Goal: Register for event/course

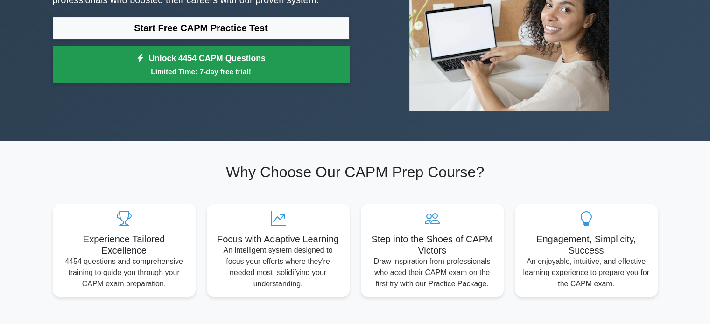
scroll to position [47, 0]
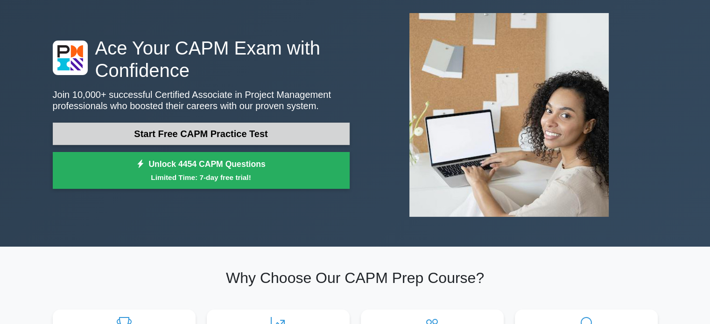
click at [177, 130] on link "Start Free CAPM Practice Test" at bounding box center [201, 134] width 297 height 22
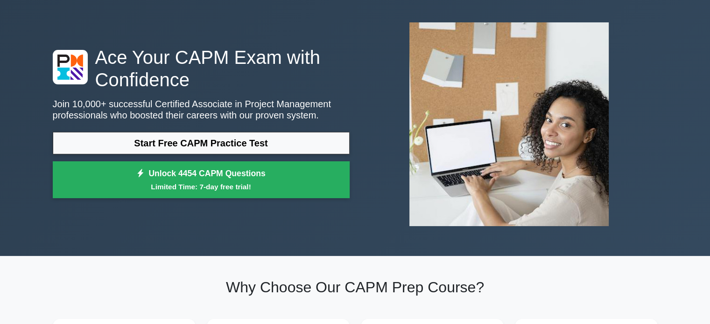
scroll to position [0, 0]
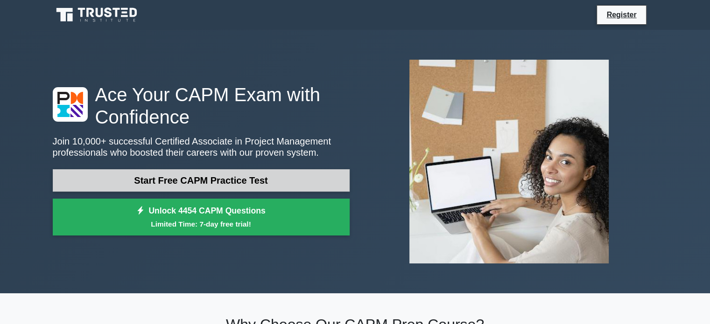
click at [238, 181] on link "Start Free CAPM Practice Test" at bounding box center [201, 180] width 297 height 22
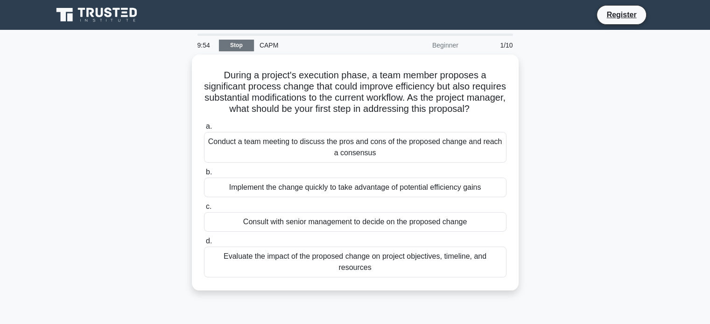
click at [250, 40] on link "Stop" at bounding box center [236, 46] width 35 height 12
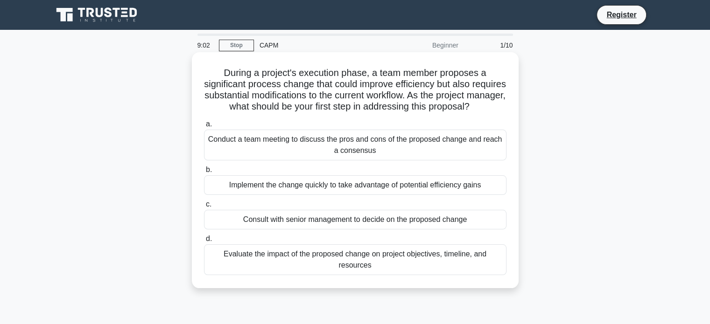
click at [317, 270] on div "Evaluate the impact of the proposed change on project objectives, timeline, and…" at bounding box center [355, 260] width 303 height 31
click at [204, 242] on input "d. Evaluate the impact of the proposed change on project objectives, timeline, …" at bounding box center [204, 239] width 0 height 6
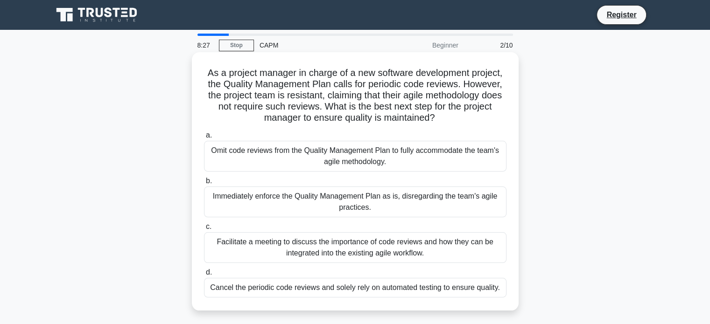
click at [361, 242] on div "Facilitate a meeting to discuss the importance of code reviews and how they can…" at bounding box center [355, 248] width 303 height 31
click at [204, 230] on input "c. Facilitate a meeting to discuss the importance of code reviews and how they …" at bounding box center [204, 227] width 0 height 6
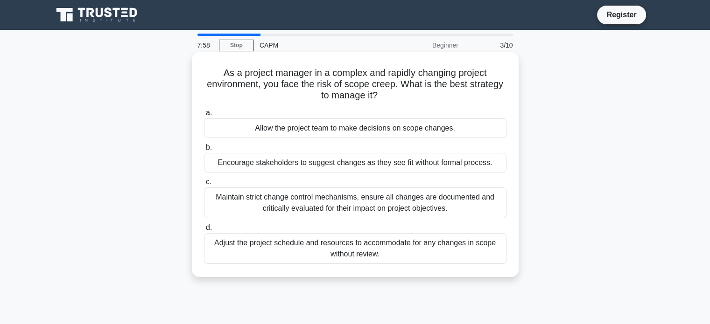
click at [330, 207] on div "Maintain strict change control mechanisms, ensure all changes are documented an…" at bounding box center [355, 203] width 303 height 31
click at [204, 185] on input "c. Maintain strict change control mechanisms, ensure all changes are documented…" at bounding box center [204, 182] width 0 height 6
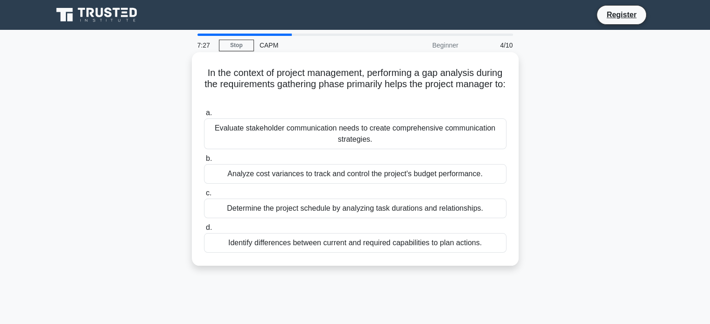
click at [348, 247] on div "Identify differences between current and required capabilities to plan actions." at bounding box center [355, 243] width 303 height 20
click at [204, 231] on input "d. Identify differences between current and required capabilities to plan actio…" at bounding box center [204, 228] width 0 height 6
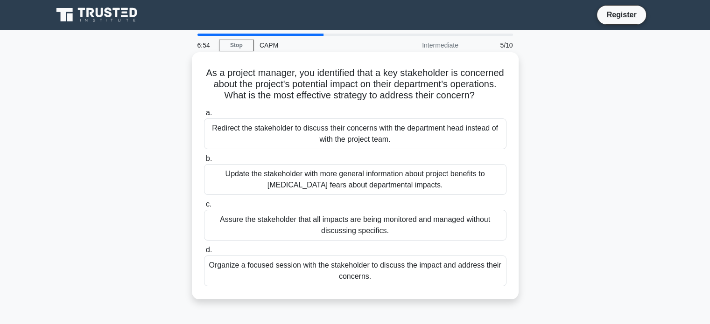
click at [348, 287] on div "Organize a focused session with the stakeholder to discuss the impact and addre…" at bounding box center [355, 271] width 303 height 31
click at [204, 254] on input "d. Organize a focused session with the stakeholder to discuss the impact and ad…" at bounding box center [204, 250] width 0 height 6
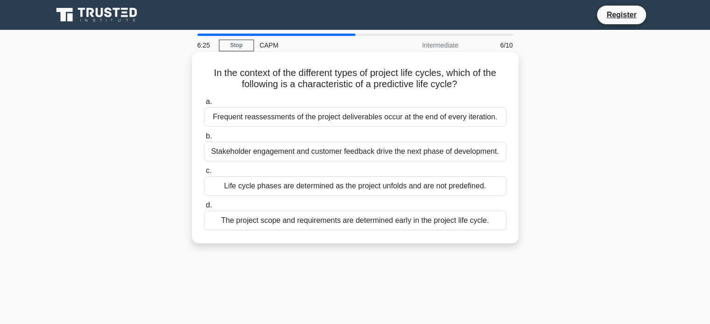
click at [359, 223] on div "The project scope and requirements are determined early in the project life cyc…" at bounding box center [355, 221] width 303 height 20
click at [204, 209] on input "d. The project scope and requirements are determined early in the project life …" at bounding box center [204, 206] width 0 height 6
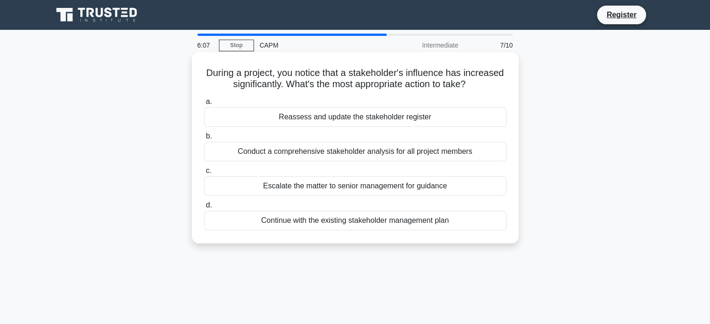
click at [354, 113] on div "Reassess and update the stakeholder register" at bounding box center [355, 117] width 303 height 20
click at [204, 105] on input "a. Reassess and update the stakeholder register" at bounding box center [204, 102] width 0 height 6
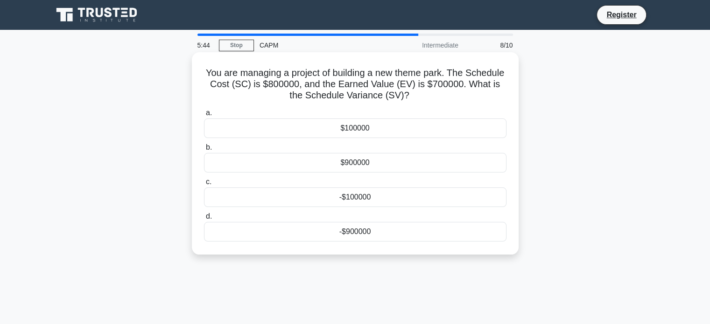
click at [372, 136] on div "$100000" at bounding box center [355, 129] width 303 height 20
click at [204, 116] on input "a. $100000" at bounding box center [204, 113] width 0 height 6
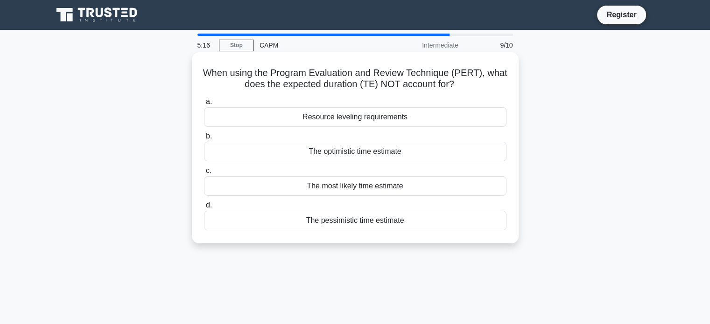
click at [419, 117] on div "Resource leveling requirements" at bounding box center [355, 117] width 303 height 20
click at [204, 105] on input "a. Resource leveling requirements" at bounding box center [204, 102] width 0 height 6
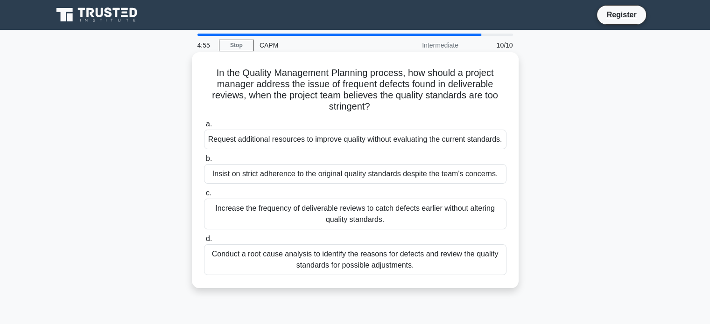
click at [296, 268] on div "Conduct a root cause analysis to identify the reasons for defects and review th…" at bounding box center [355, 260] width 303 height 31
click at [204, 242] on input "d. Conduct a root cause analysis to identify the reasons for defects and review…" at bounding box center [204, 239] width 0 height 6
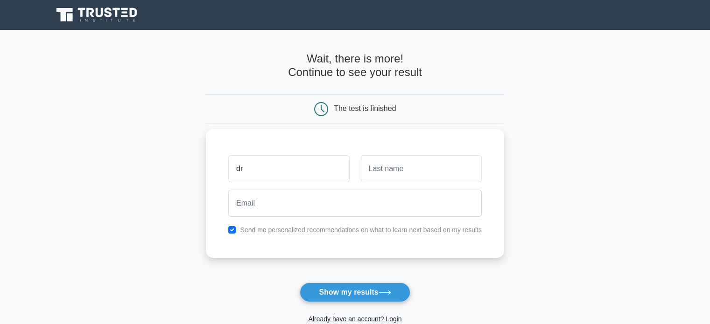
type input "Drishti"
click at [398, 171] on input "text" at bounding box center [421, 168] width 121 height 27
type input "Bomble"
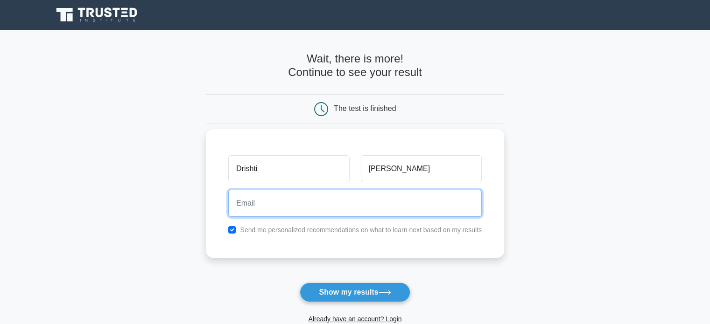
click at [359, 207] on input "email" at bounding box center [355, 203] width 254 height 27
type input "[EMAIL_ADDRESS][DOMAIN_NAME]"
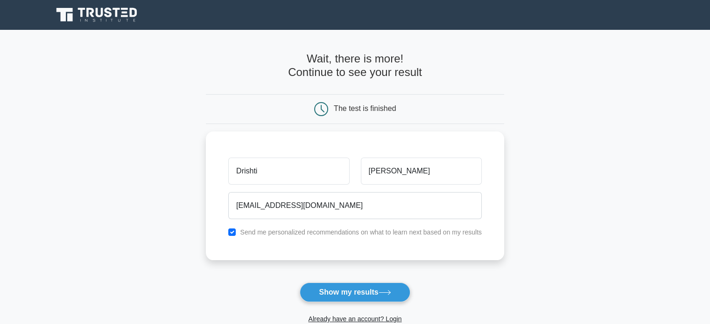
click at [366, 289] on button "Show my results" at bounding box center [355, 293] width 110 height 20
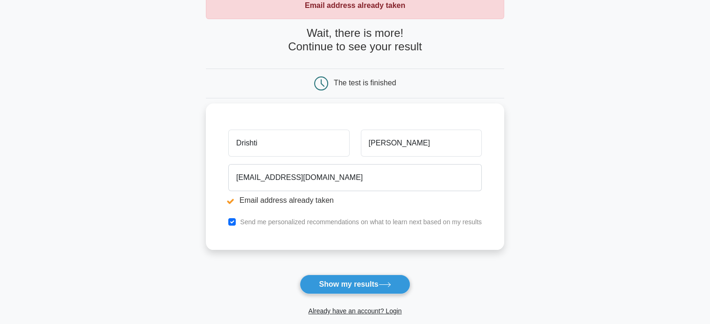
scroll to position [187, 0]
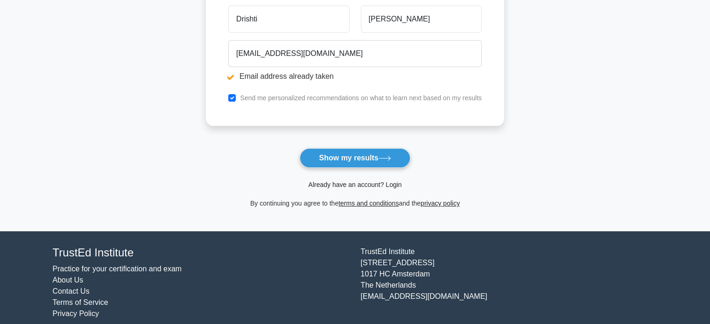
click at [365, 183] on link "Already have an account? Login" at bounding box center [354, 184] width 93 height 7
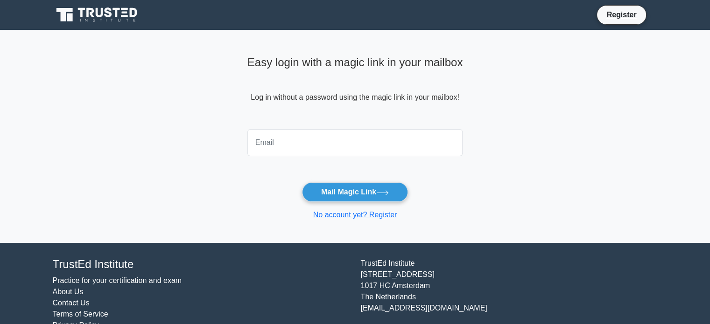
click at [331, 149] on input "email" at bounding box center [355, 142] width 216 height 27
type input "drishtibomble2699@gmail.com"
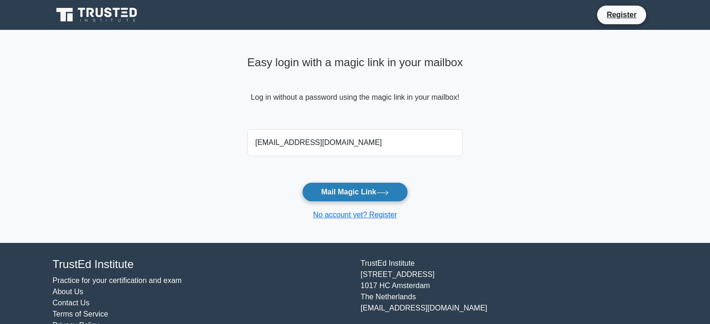
click at [356, 188] on button "Mail Magic Link" at bounding box center [355, 193] width 106 height 20
drag, startPoint x: 380, startPoint y: 137, endPoint x: 200, endPoint y: 141, distance: 180.7
click at [200, 141] on main "Easy login with a magic link in your mailbox Log in without a password using th…" at bounding box center [355, 136] width 710 height 213
click at [340, 191] on button "Mail Magic Link" at bounding box center [355, 193] width 106 height 20
click at [305, 141] on input "drishtibomble2699@gmail.com" at bounding box center [355, 142] width 216 height 27
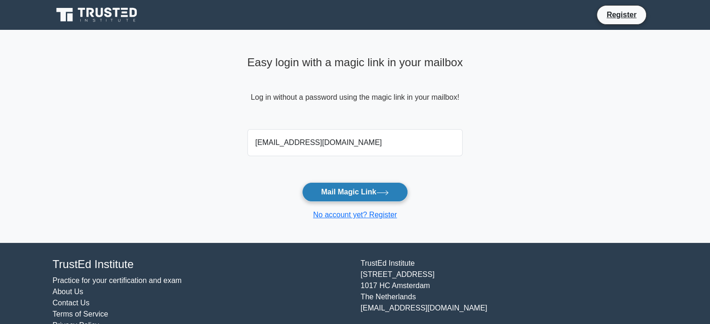
type input "[EMAIL_ADDRESS][DOMAIN_NAME]"
click at [347, 188] on button "Mail Magic Link" at bounding box center [355, 193] width 106 height 20
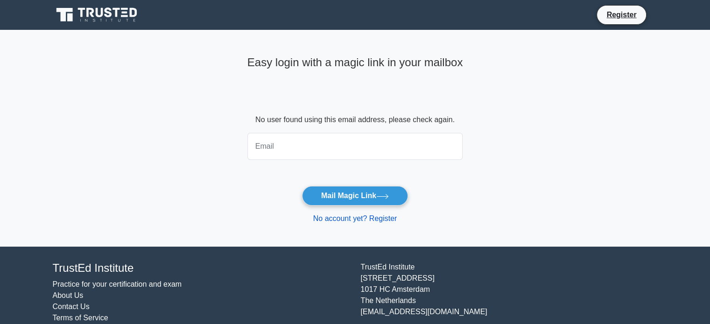
click at [342, 223] on link "No account yet? Register" at bounding box center [355, 219] width 84 height 8
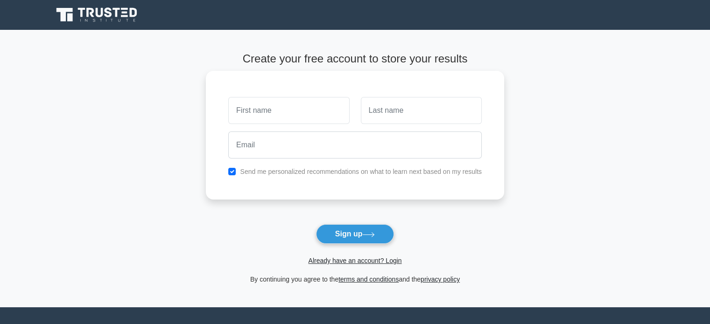
click at [291, 124] on div at bounding box center [289, 110] width 132 height 35
click at [293, 122] on input "text" at bounding box center [288, 110] width 121 height 27
type input "Drishti"
click at [388, 114] on input "text" at bounding box center [421, 110] width 121 height 27
type input "[PERSON_NAME]"
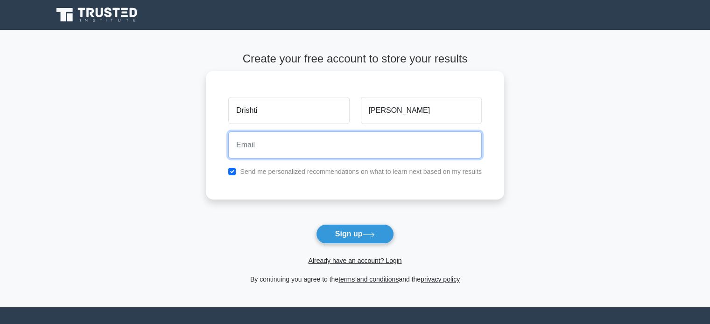
click at [361, 155] on input "email" at bounding box center [355, 145] width 254 height 27
type input "[EMAIL_ADDRESS][DOMAIN_NAME]"
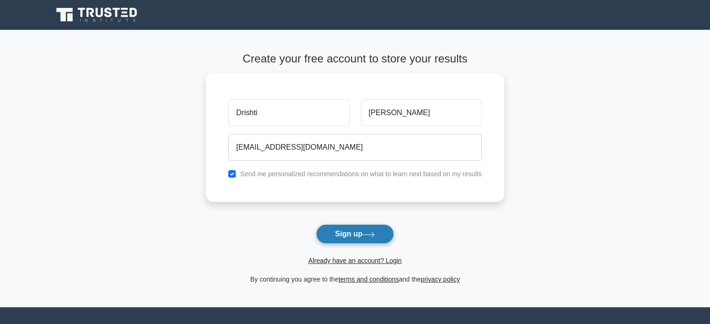
click at [366, 240] on button "Sign up" at bounding box center [355, 235] width 78 height 20
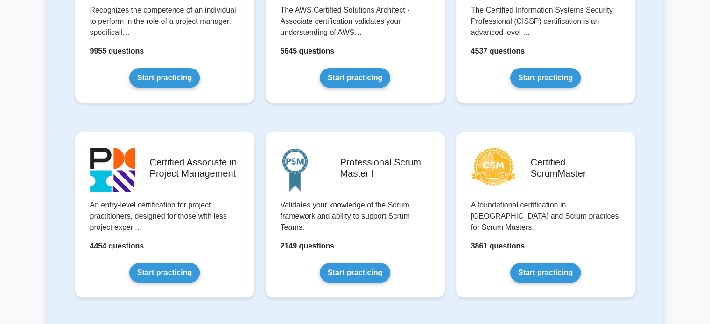
scroll to position [327, 0]
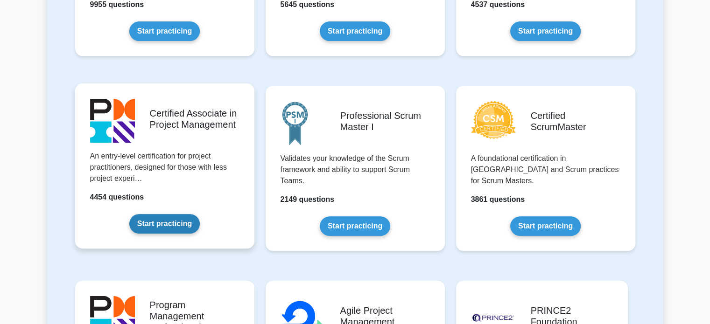
click at [159, 218] on link "Start practicing" at bounding box center [164, 224] width 70 height 20
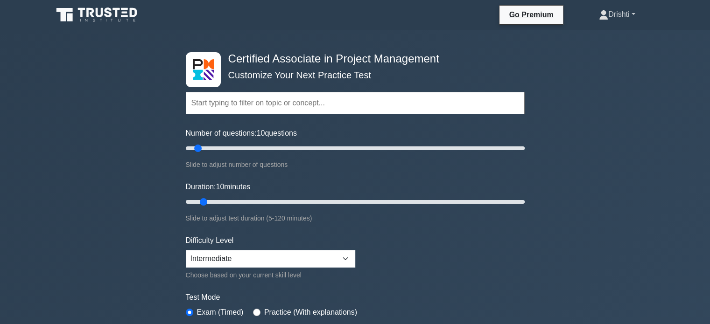
click at [610, 17] on link "Drishti" at bounding box center [617, 14] width 81 height 19
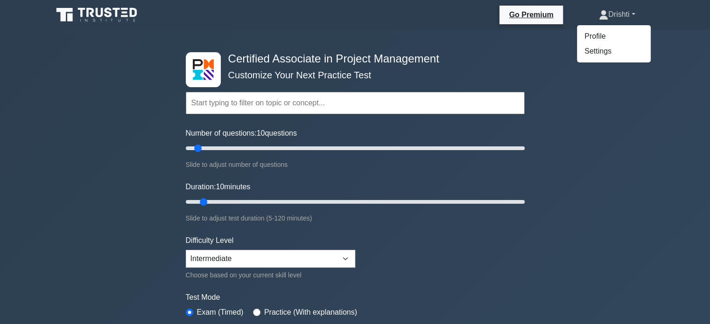
click at [610, 17] on link "Drishti" at bounding box center [617, 14] width 81 height 19
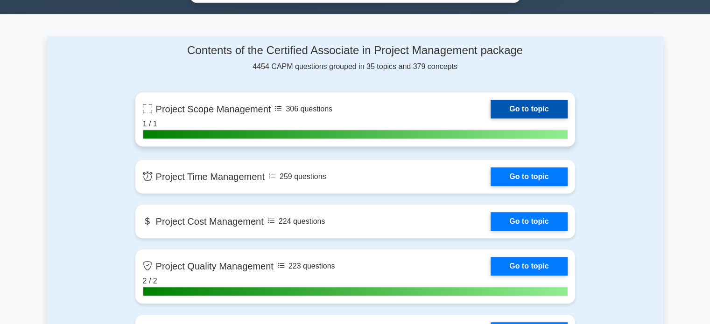
scroll to position [607, 0]
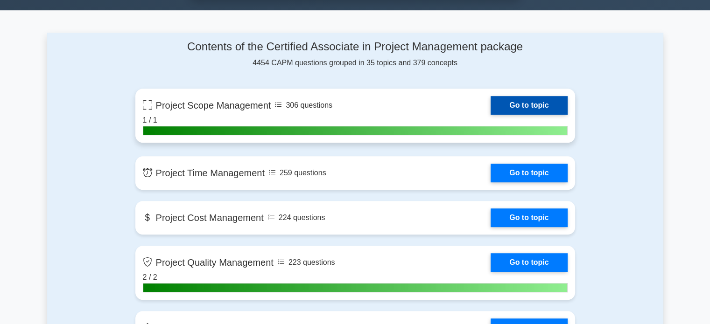
click at [536, 102] on link "Go to topic" at bounding box center [529, 105] width 77 height 19
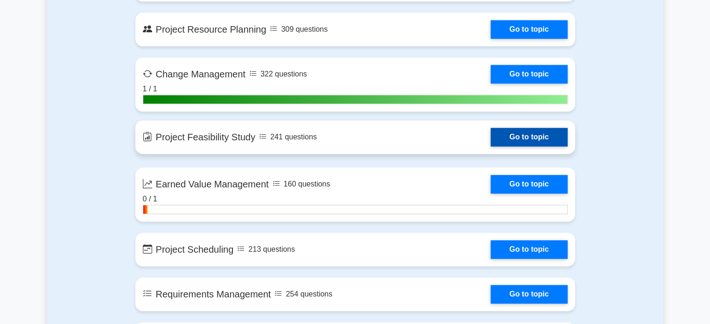
scroll to position [1307, 0]
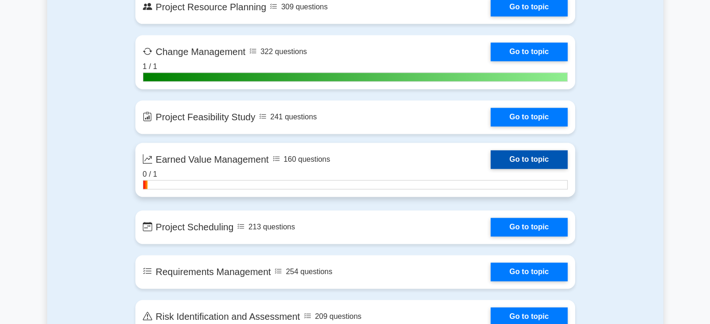
click at [491, 169] on link "Go to topic" at bounding box center [529, 159] width 77 height 19
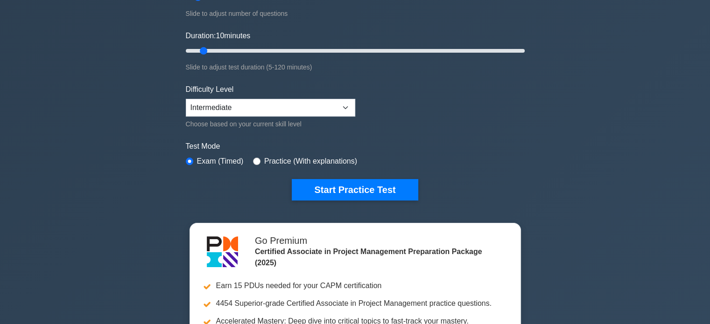
scroll to position [93, 0]
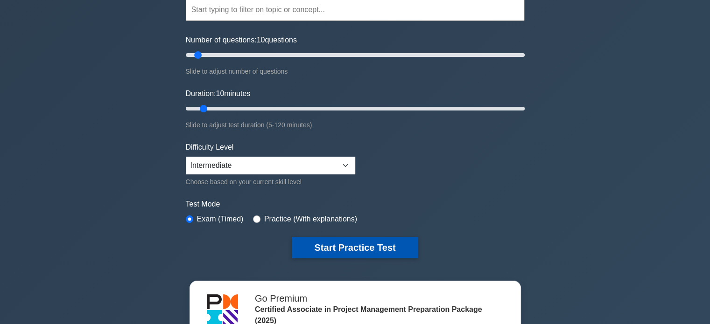
click at [341, 246] on button "Start Practice Test" at bounding box center [355, 247] width 126 height 21
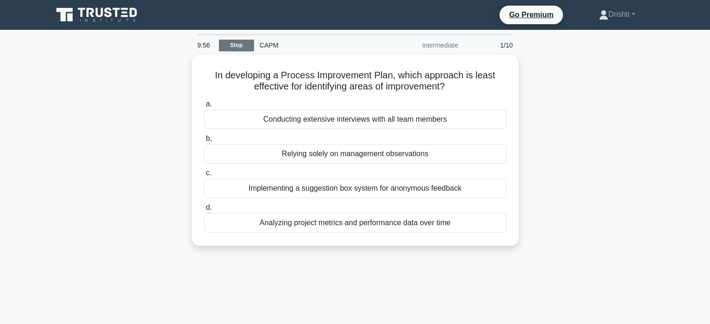
click at [237, 45] on link "Stop" at bounding box center [236, 46] width 35 height 12
